Goal: Transaction & Acquisition: Purchase product/service

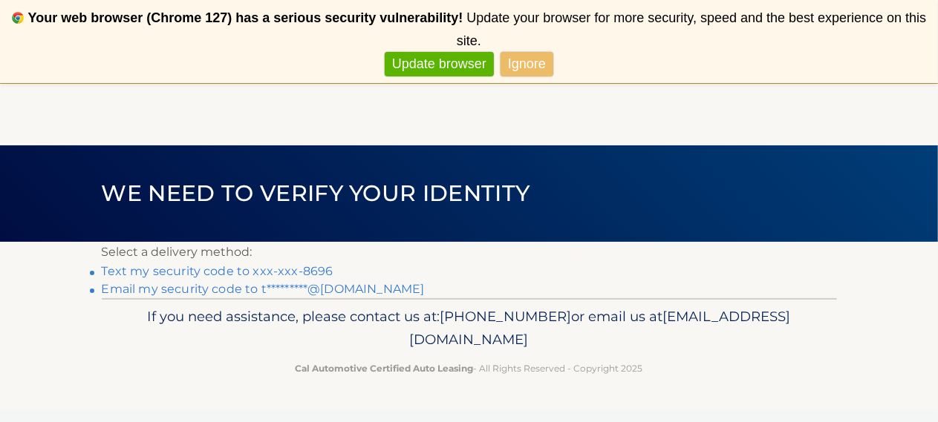
click at [309, 269] on link "Text my security code to xxx-xxx-8696" at bounding box center [218, 271] width 232 height 14
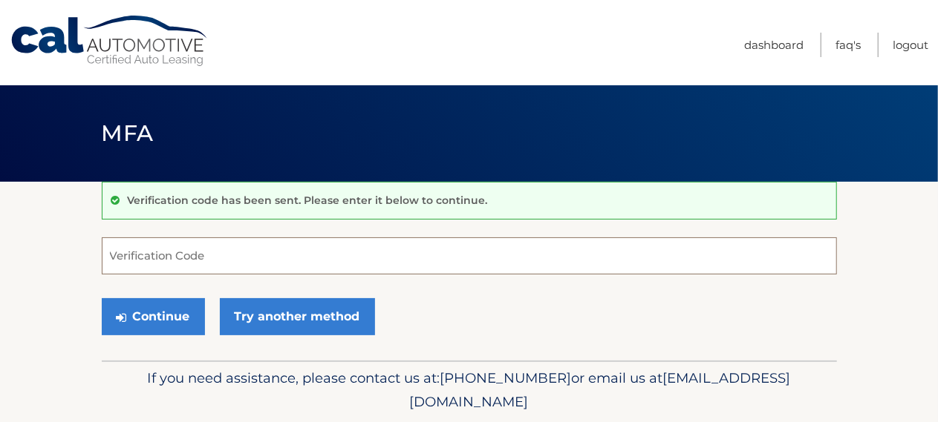
click at [167, 258] on input "Verification Code" at bounding box center [469, 256] width 735 height 37
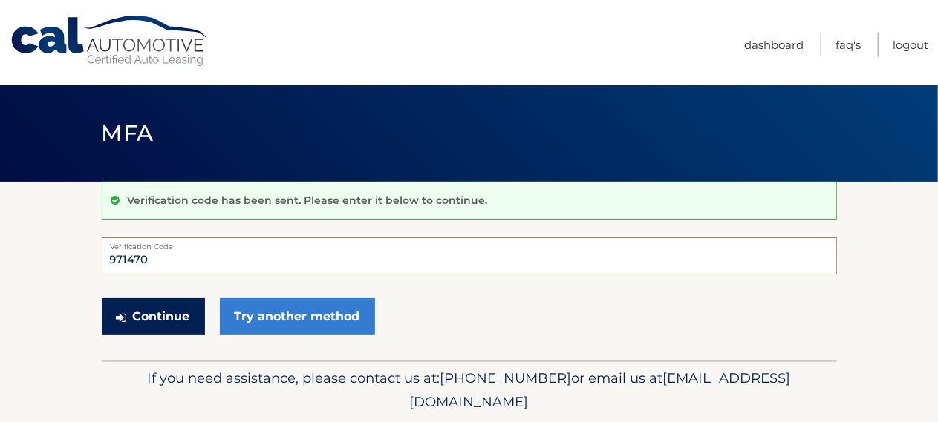
type input "971470"
click at [162, 309] on button "Continue" at bounding box center [153, 316] width 103 height 37
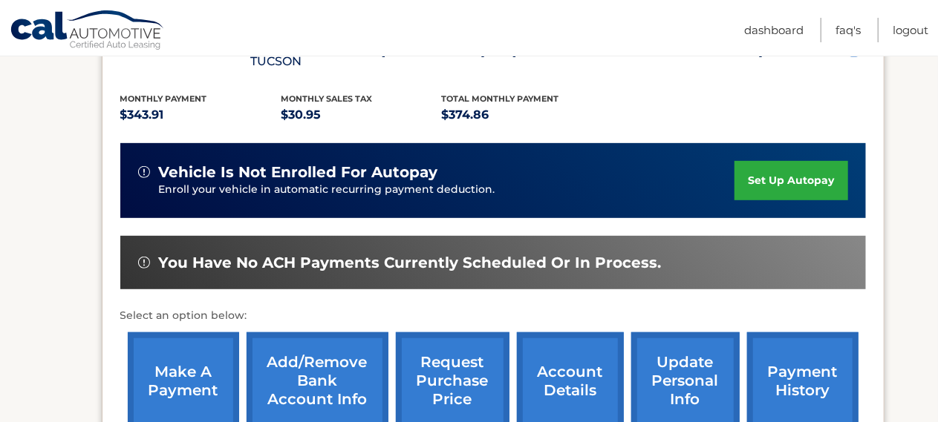
scroll to position [313, 0]
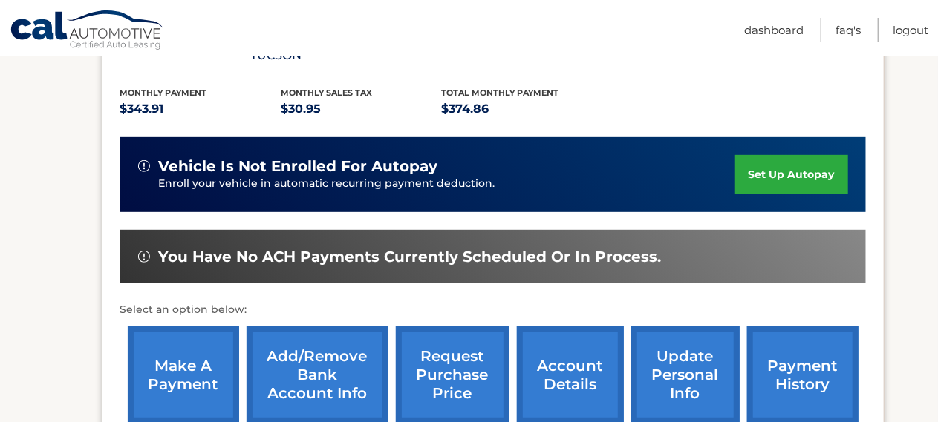
click at [177, 343] on link "make a payment" at bounding box center [183, 375] width 111 height 97
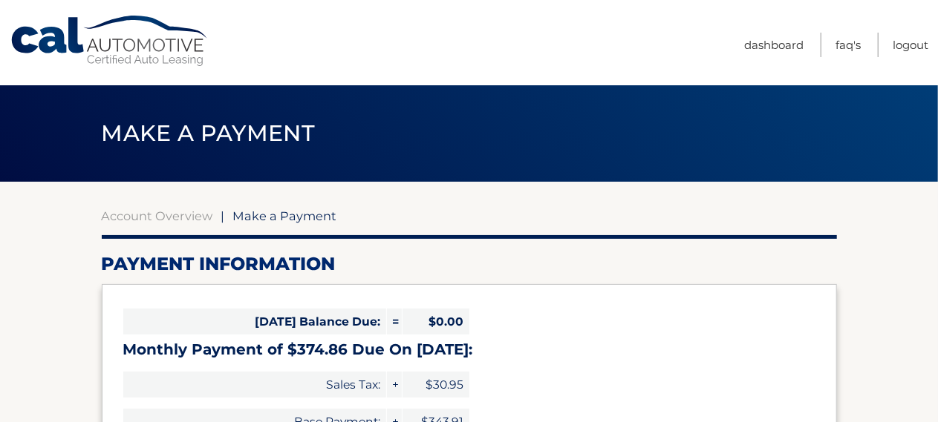
select select "YWJkNGQyMDQtNmMwYy00YjIyLTlhZTYtMjJmZDhhODdkNjY4"
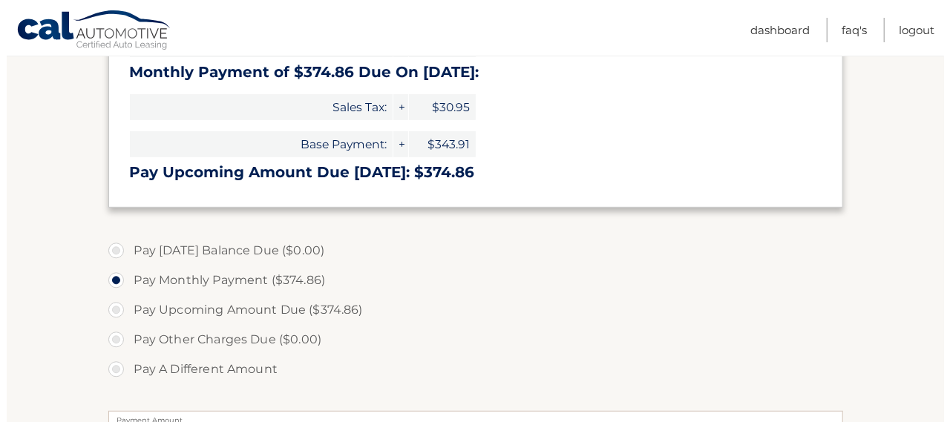
scroll to position [637, 0]
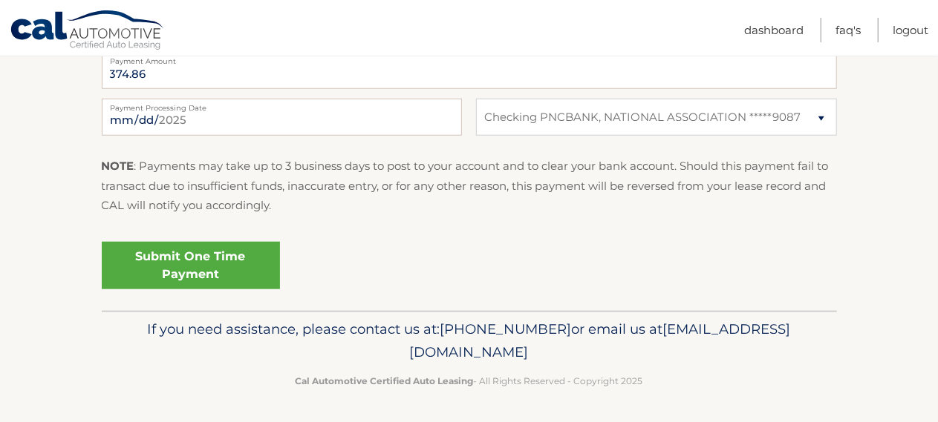
click at [255, 268] on link "Submit One Time Payment" at bounding box center [191, 266] width 178 height 48
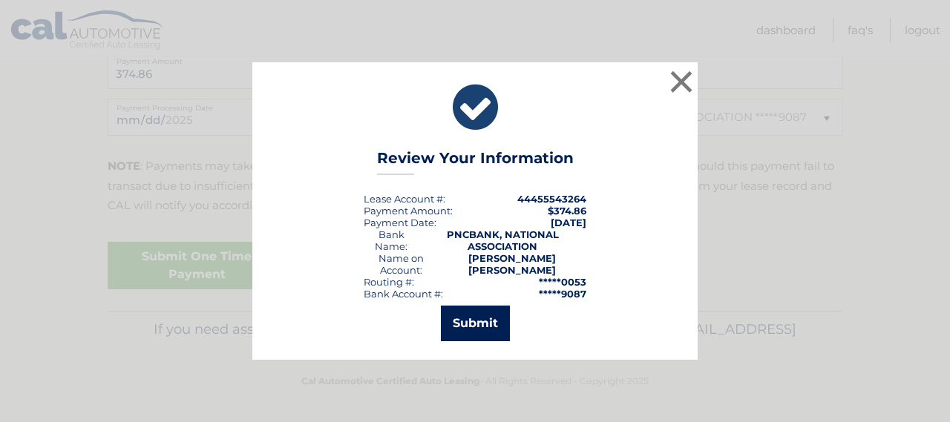
click at [459, 320] on button "Submit" at bounding box center [475, 324] width 69 height 36
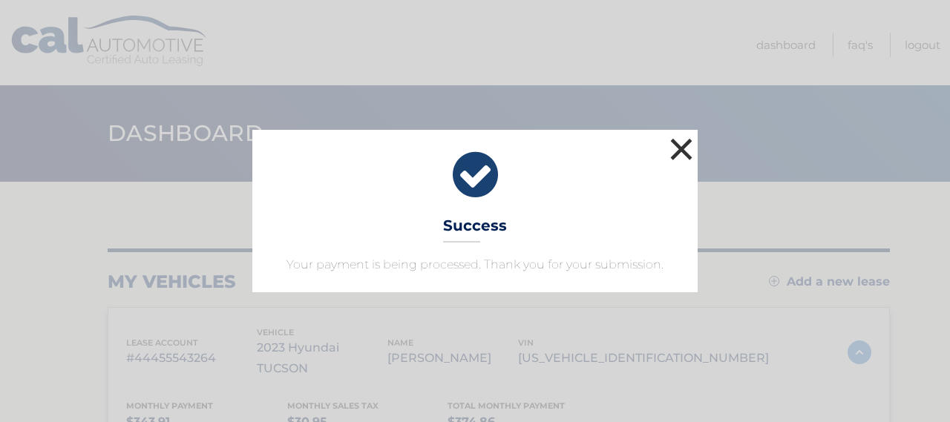
click at [683, 154] on button "×" at bounding box center [682, 149] width 30 height 30
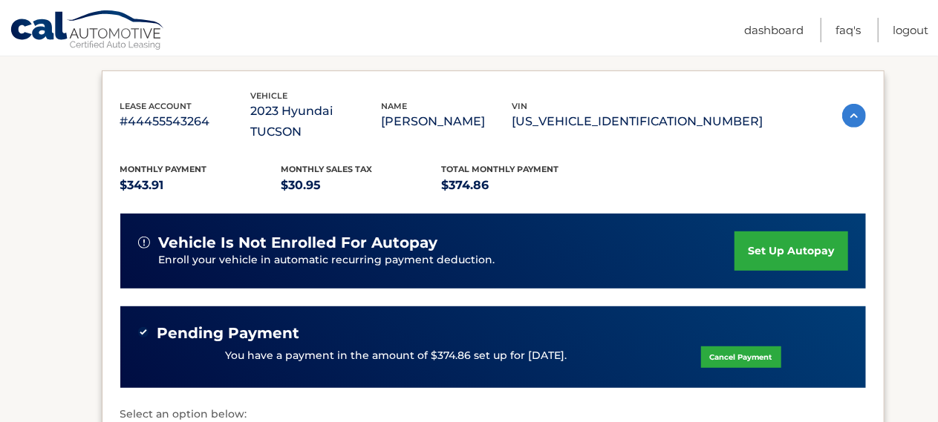
scroll to position [236, 0]
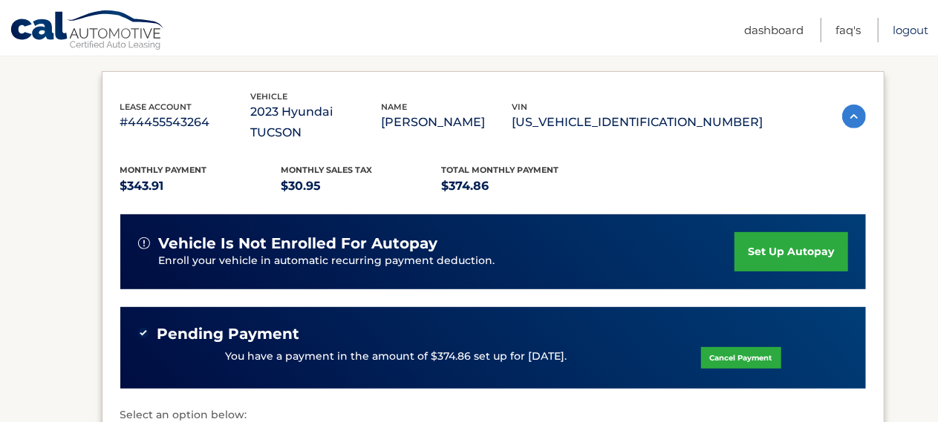
click at [909, 36] on link "Logout" at bounding box center [910, 30] width 36 height 25
